Goal: Information Seeking & Learning: Learn about a topic

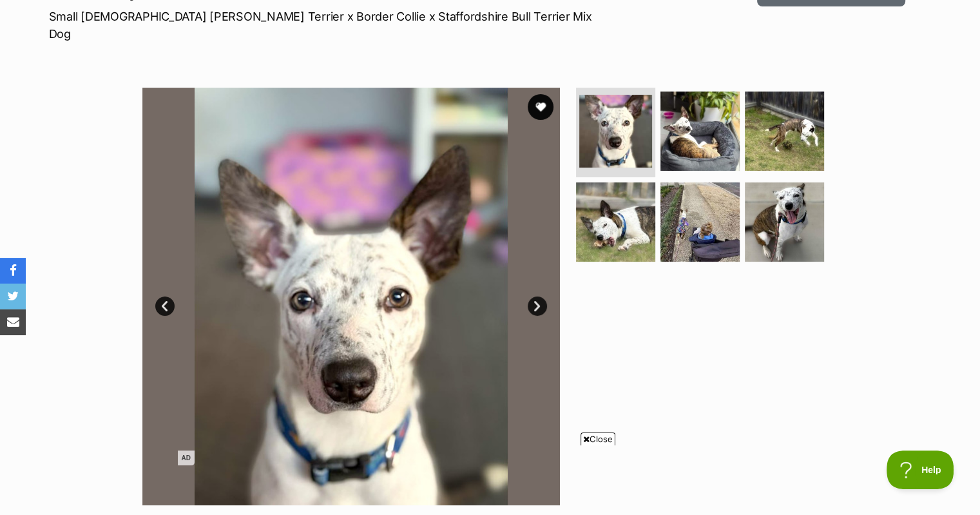
click at [544, 296] on link "Next" at bounding box center [537, 305] width 19 height 19
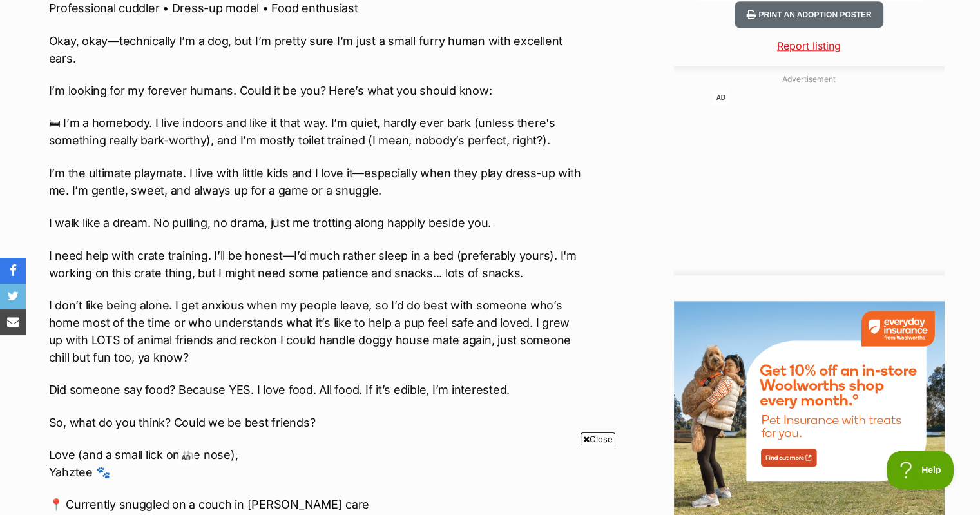
scroll to position [1311, 0]
click at [611, 278] on div "Advertisement AD Adoption information I've been adopted! This pet is no longer …" at bounding box center [490, 291] width 908 height 1749
drag, startPoint x: 59, startPoint y: 105, endPoint x: 528, endPoint y: 259, distance: 492.9
click at [528, 259] on div "Another beauty from our hoarder pack is ready for adoption! Prepare for your he…" at bounding box center [315, 248] width 532 height 698
click at [553, 342] on p "I don’t like being alone. I get anxious when my people leave, so I’d do best wi…" at bounding box center [315, 331] width 532 height 70
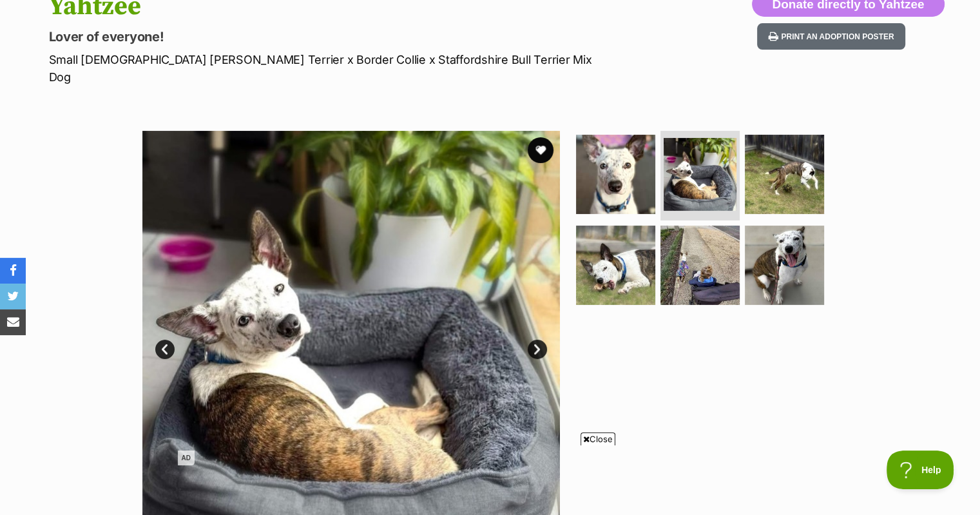
scroll to position [178, 0]
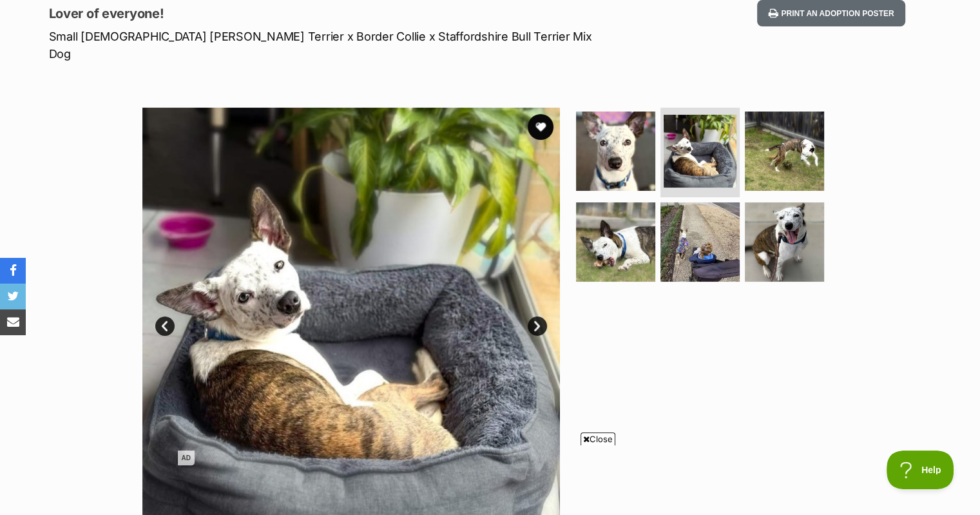
drag, startPoint x: 586, startPoint y: 285, endPoint x: 475, endPoint y: 290, distance: 111.6
click at [475, 290] on img at bounding box center [350, 316] width 417 height 417
click at [482, 300] on img at bounding box center [350, 316] width 417 height 417
click at [528, 316] on link "Next" at bounding box center [537, 325] width 19 height 19
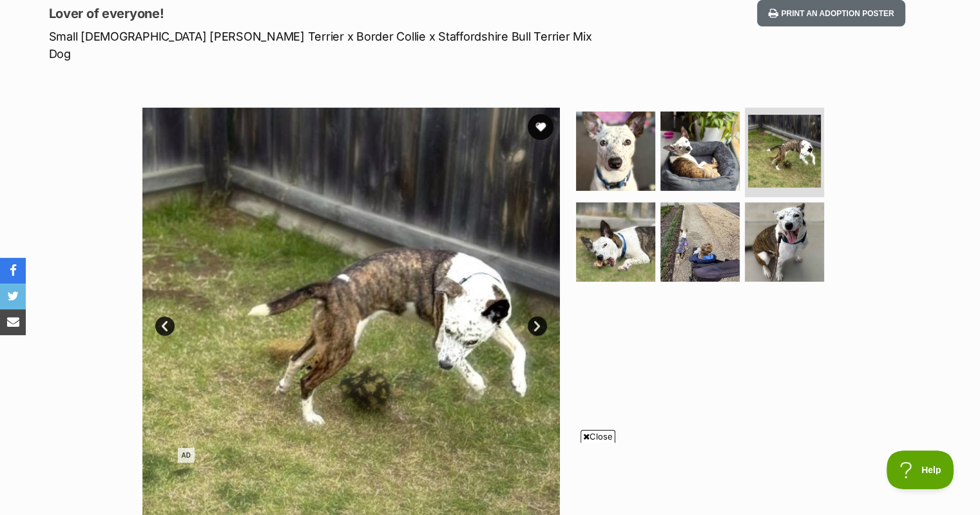
click at [538, 316] on link "Next" at bounding box center [537, 325] width 19 height 19
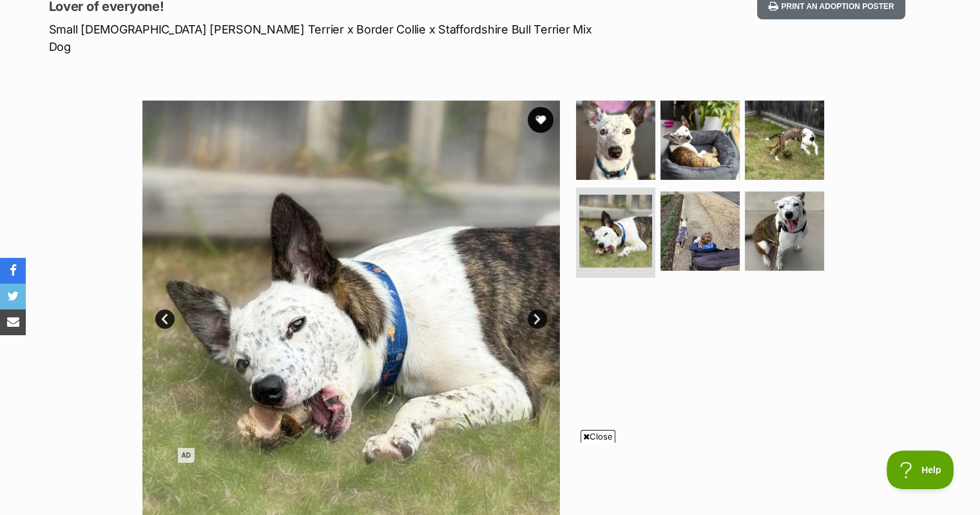
scroll to position [180, 0]
